Goal: Transaction & Acquisition: Book appointment/travel/reservation

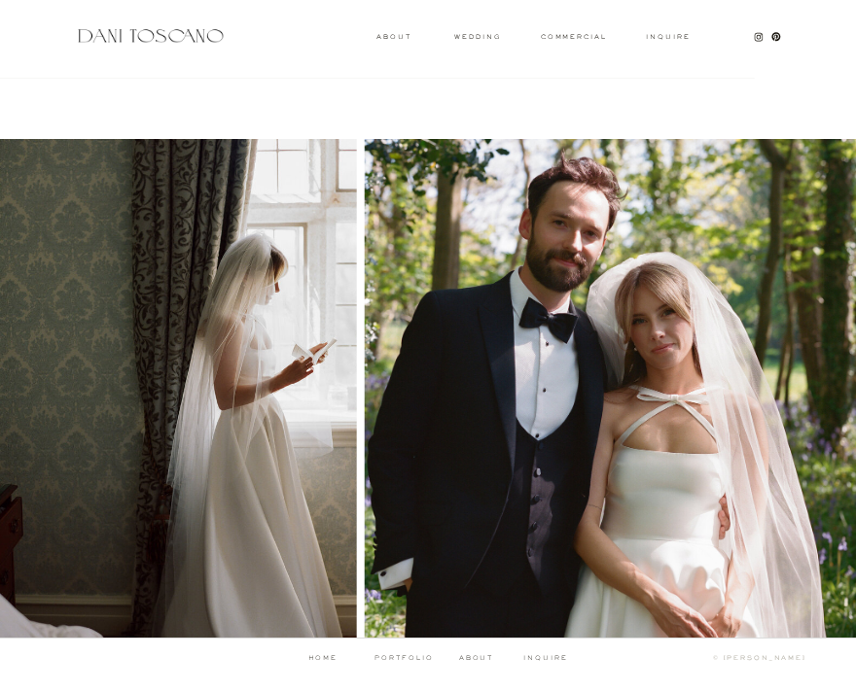
scroll to position [1290, 0]
click at [400, 37] on h3 "About" at bounding box center [391, 35] width 31 height 5
click at [473, 36] on h3 "wedding" at bounding box center [477, 35] width 47 height 5
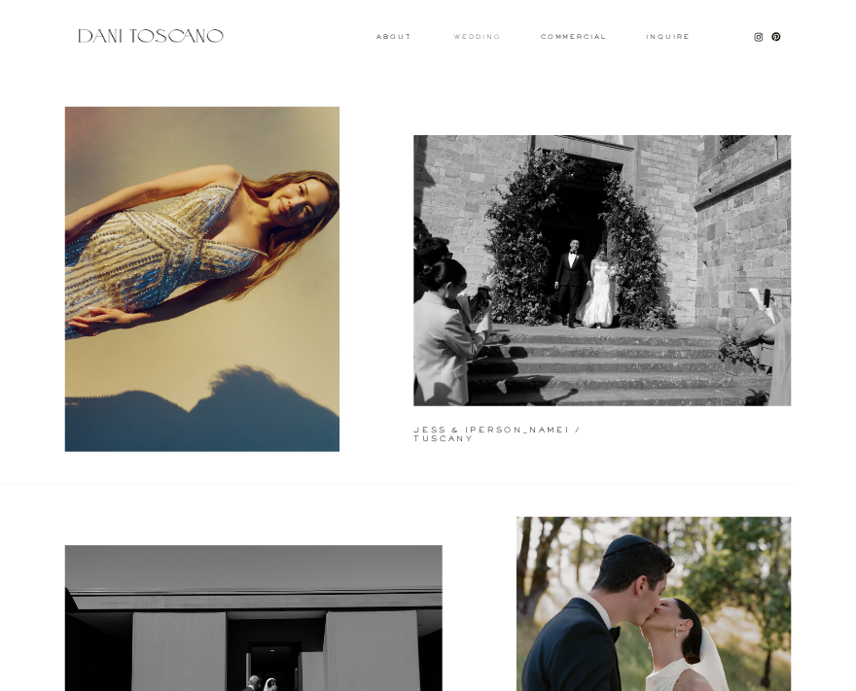
click at [476, 35] on h3 "wedding" at bounding box center [477, 35] width 47 height 5
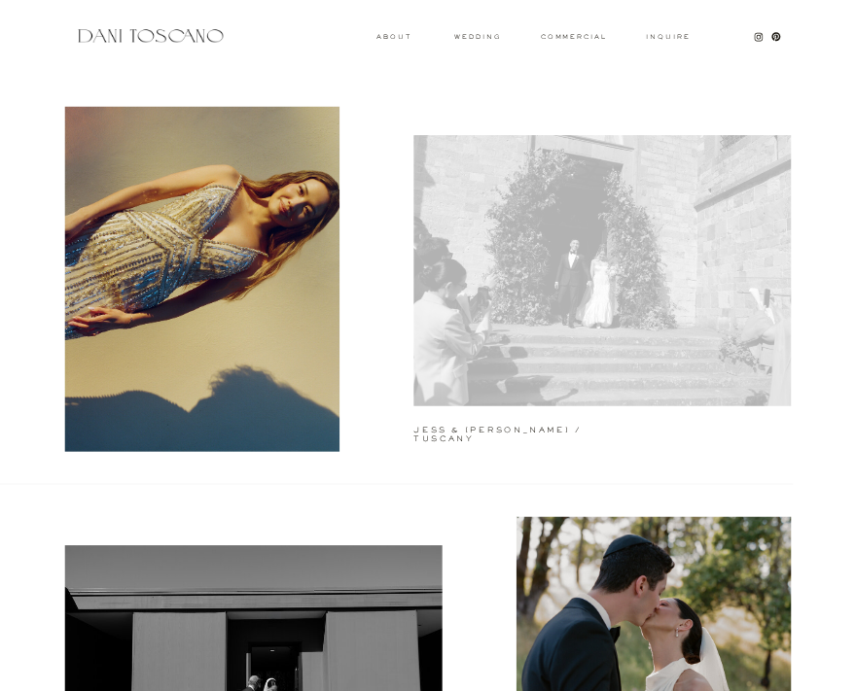
click at [525, 306] on div at bounding box center [601, 270] width 377 height 271
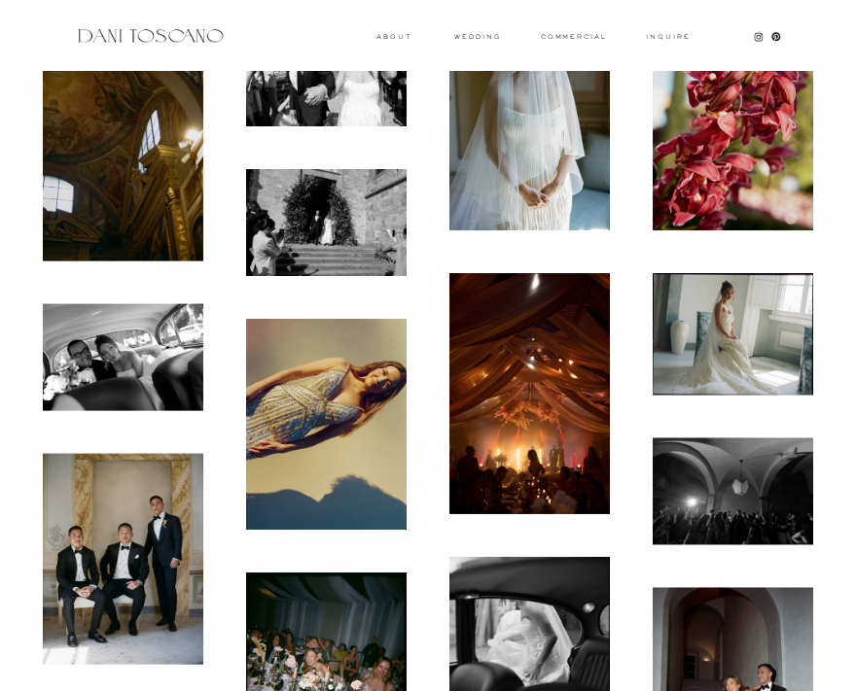
scroll to position [593, 0]
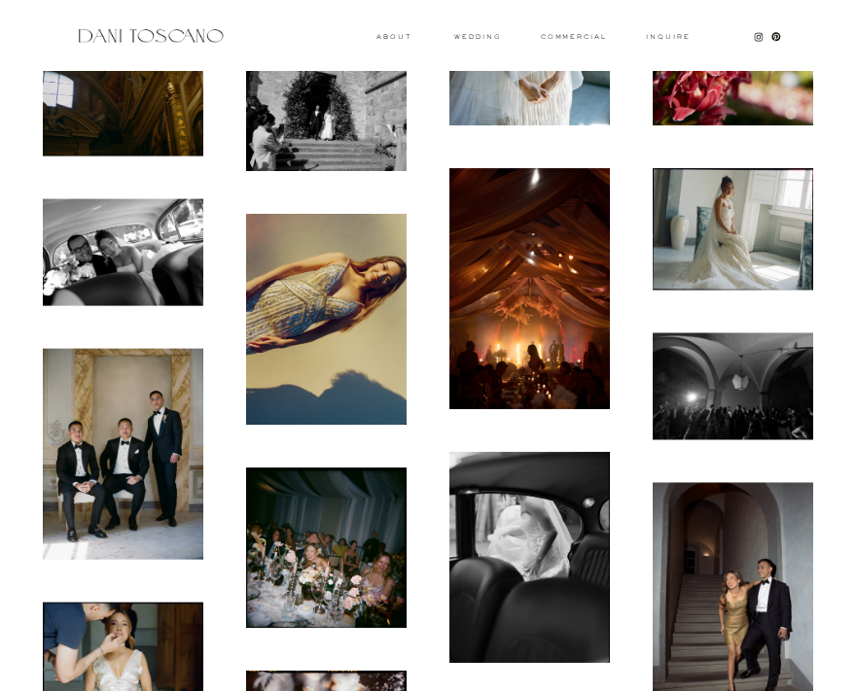
click at [549, 327] on img at bounding box center [529, 288] width 160 height 240
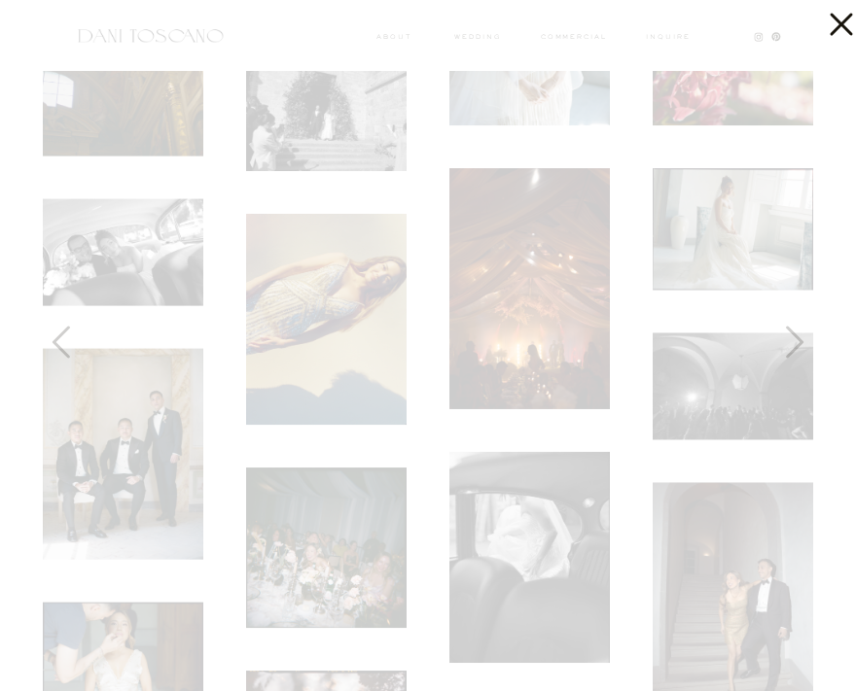
click at [840, 20] on icon at bounding box center [836, 19] width 39 height 39
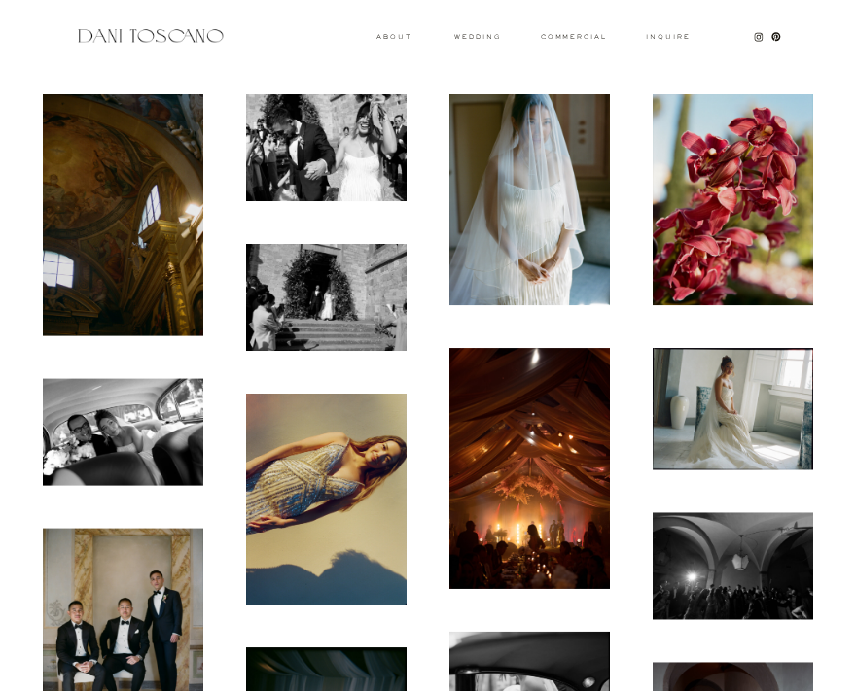
scroll to position [153, 0]
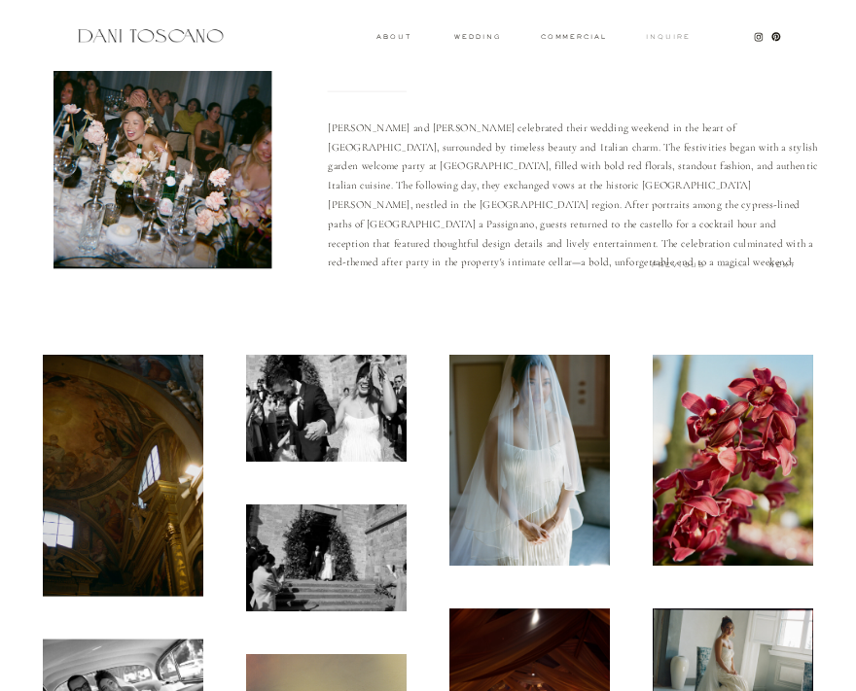
click at [668, 35] on h3 "Inquire" at bounding box center [669, 36] width 46 height 7
